Goal: Book appointment/travel/reservation

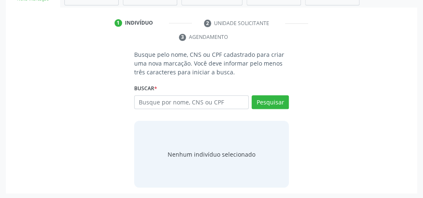
scroll to position [157, 0]
click at [205, 103] on input "text" at bounding box center [191, 102] width 115 height 14
type input "08197800499"
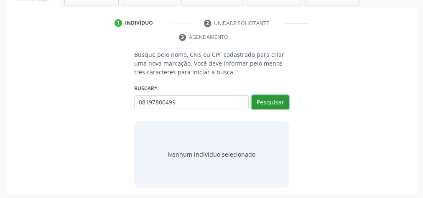
click at [272, 103] on button "Pesquisar" at bounding box center [270, 102] width 37 height 14
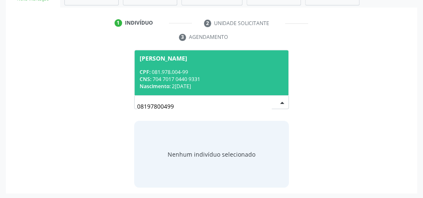
click at [249, 86] on div "Nascimento: [DATE]" at bounding box center [212, 86] width 144 height 7
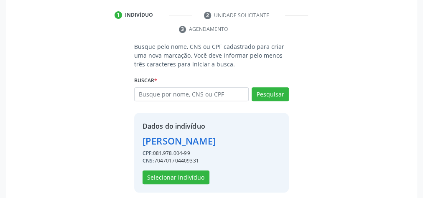
scroll to position [170, 0]
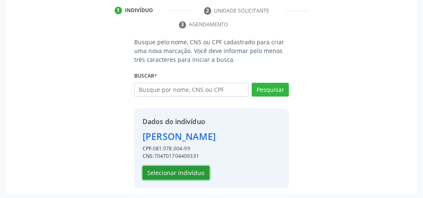
click at [165, 175] on button "Selecionar indivíduo" at bounding box center [176, 173] width 67 height 14
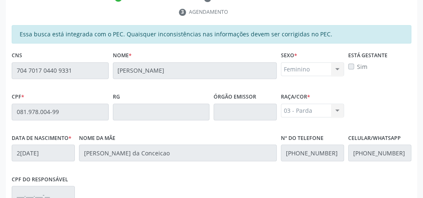
scroll to position [303, 0]
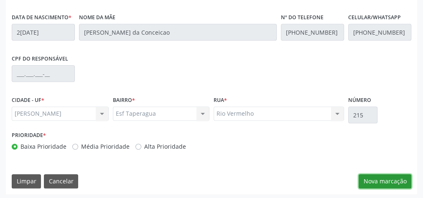
click at [400, 177] on button "Nova marcação" at bounding box center [385, 182] width 53 height 14
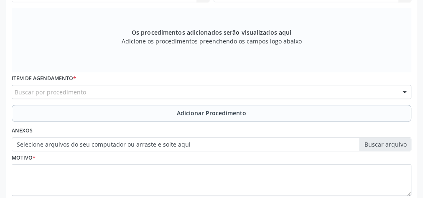
scroll to position [203, 0]
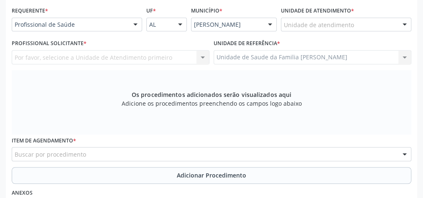
click at [357, 24] on div "Unidade de atendimento" at bounding box center [346, 25] width 131 height 14
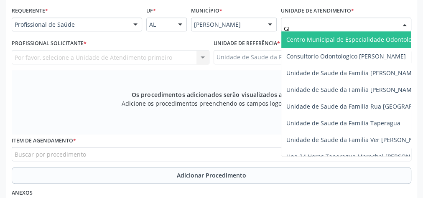
type input "GIS"
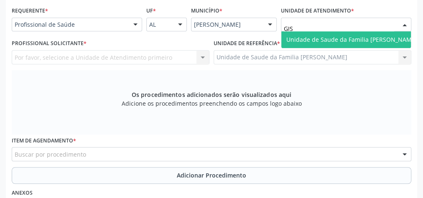
click at [357, 36] on span "Unidade de Saude da Familia [PERSON_NAME]" at bounding box center [352, 40] width 131 height 8
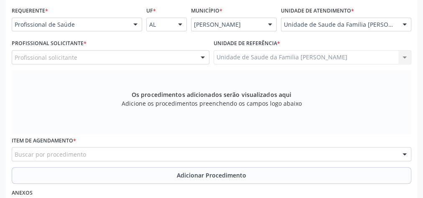
click at [200, 56] on div at bounding box center [203, 58] width 13 height 14
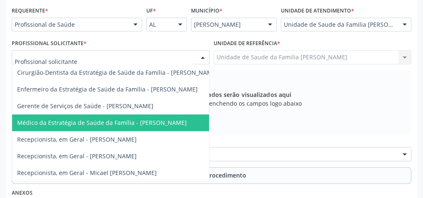
click at [171, 120] on span "Médico da Estratégia de Saúde da Família - [PERSON_NAME]" at bounding box center [102, 123] width 170 height 8
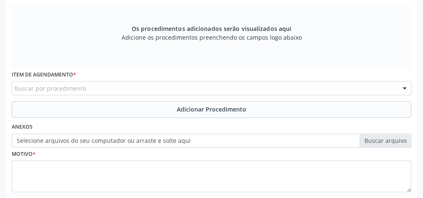
scroll to position [270, 0]
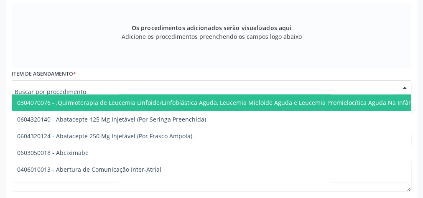
click at [182, 89] on div at bounding box center [212, 87] width 400 height 14
click at [182, 89] on input "text" at bounding box center [205, 91] width 380 height 17
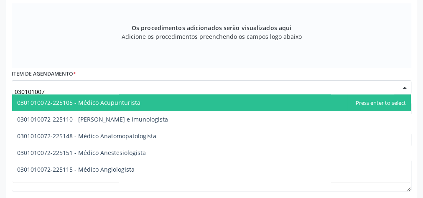
type input "0301010072"
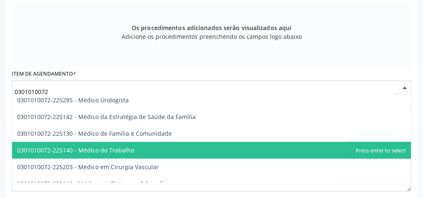
scroll to position [971, 0]
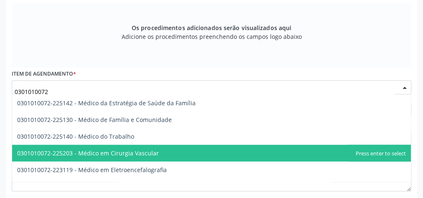
click at [136, 152] on span "0301010072-225203 - Médico em Cirurgia Vascular" at bounding box center [88, 153] width 142 height 8
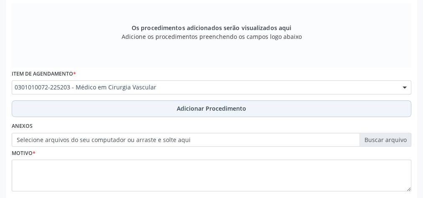
click at [205, 105] on span "Adicionar Procedimento" at bounding box center [211, 108] width 69 height 9
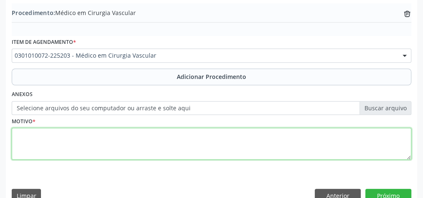
click at [185, 143] on textarea at bounding box center [212, 144] width 400 height 32
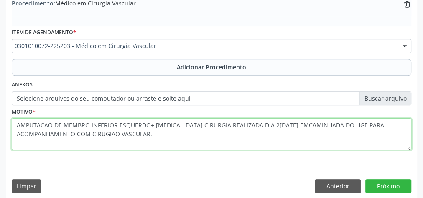
scroll to position [285, 0]
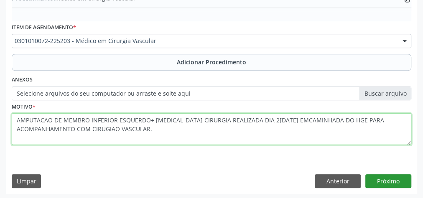
type textarea "AMPUTACAO DE MEMBRO INFERIOR ESQUERDO+ [MEDICAL_DATA] CIRURGIA REALIZADA DIA 2[…"
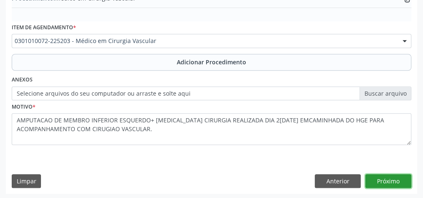
click at [393, 175] on button "Próximo" at bounding box center [389, 182] width 46 height 14
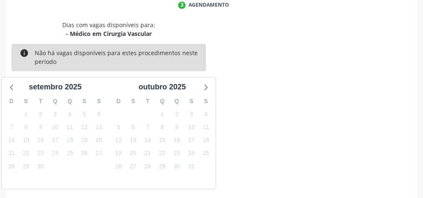
scroll to position [222, 0]
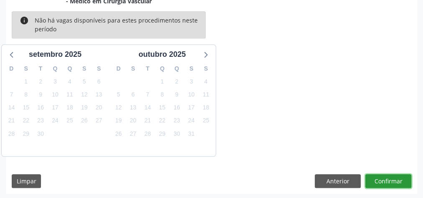
click at [395, 183] on button "Confirmar" at bounding box center [389, 182] width 46 height 14
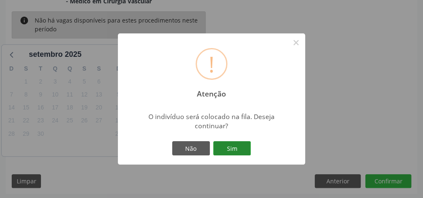
click at [245, 142] on button "Sim" at bounding box center [232, 148] width 38 height 14
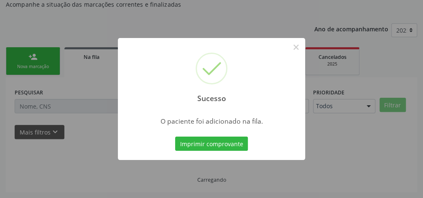
scroll to position [89, 0]
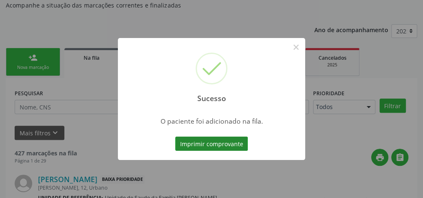
click at [205, 138] on button "Imprimir comprovante" at bounding box center [211, 144] width 73 height 14
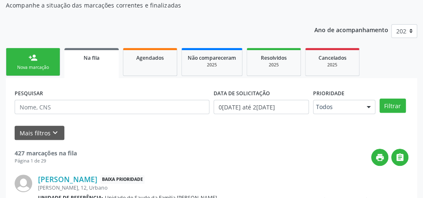
click at [32, 66] on div "Nova marcação" at bounding box center [33, 67] width 42 height 6
